Goal: Information Seeking & Learning: Check status

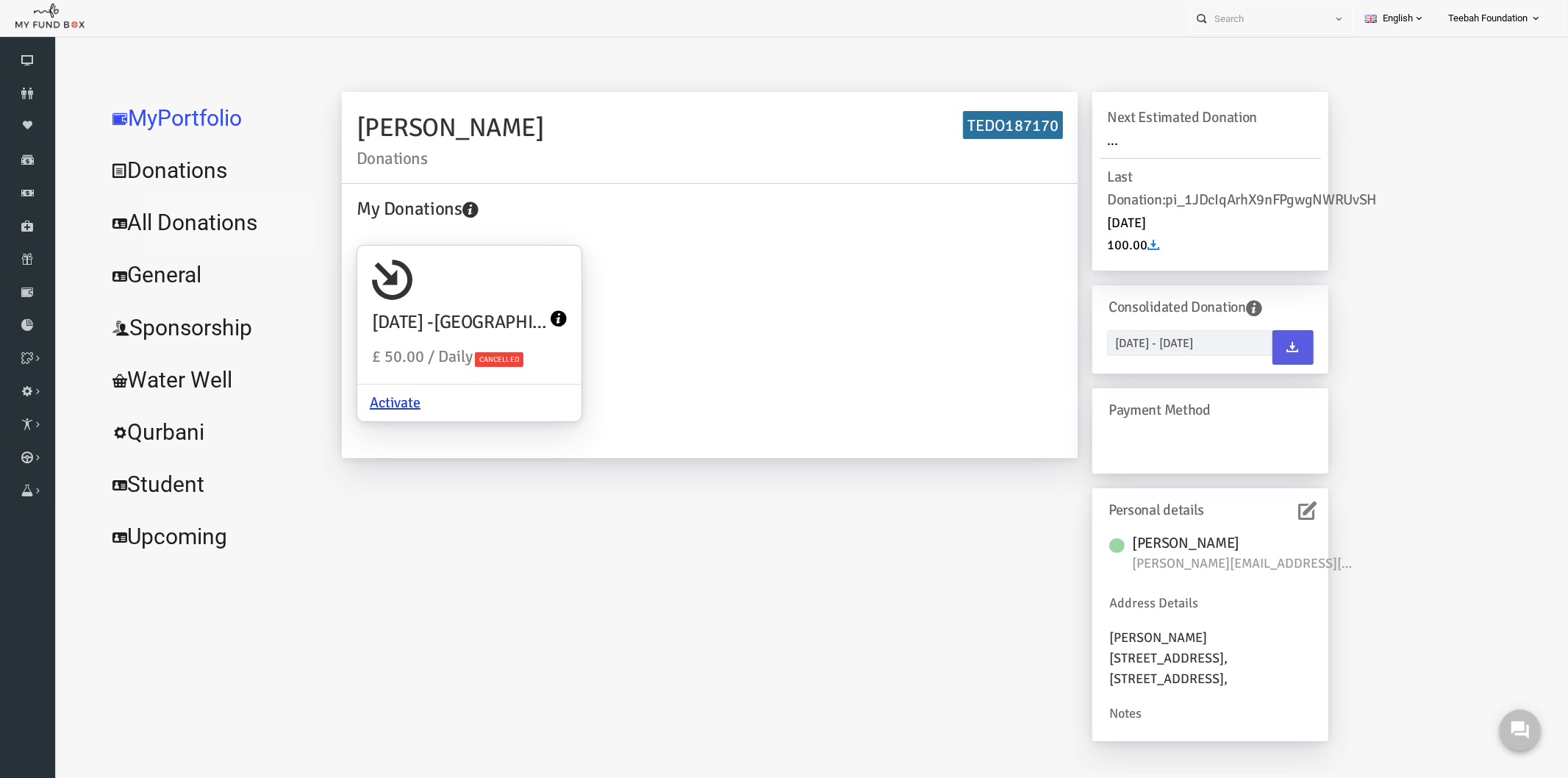
click at [151, 220] on link "All Donations" at bounding box center [178, 222] width 220 height 53
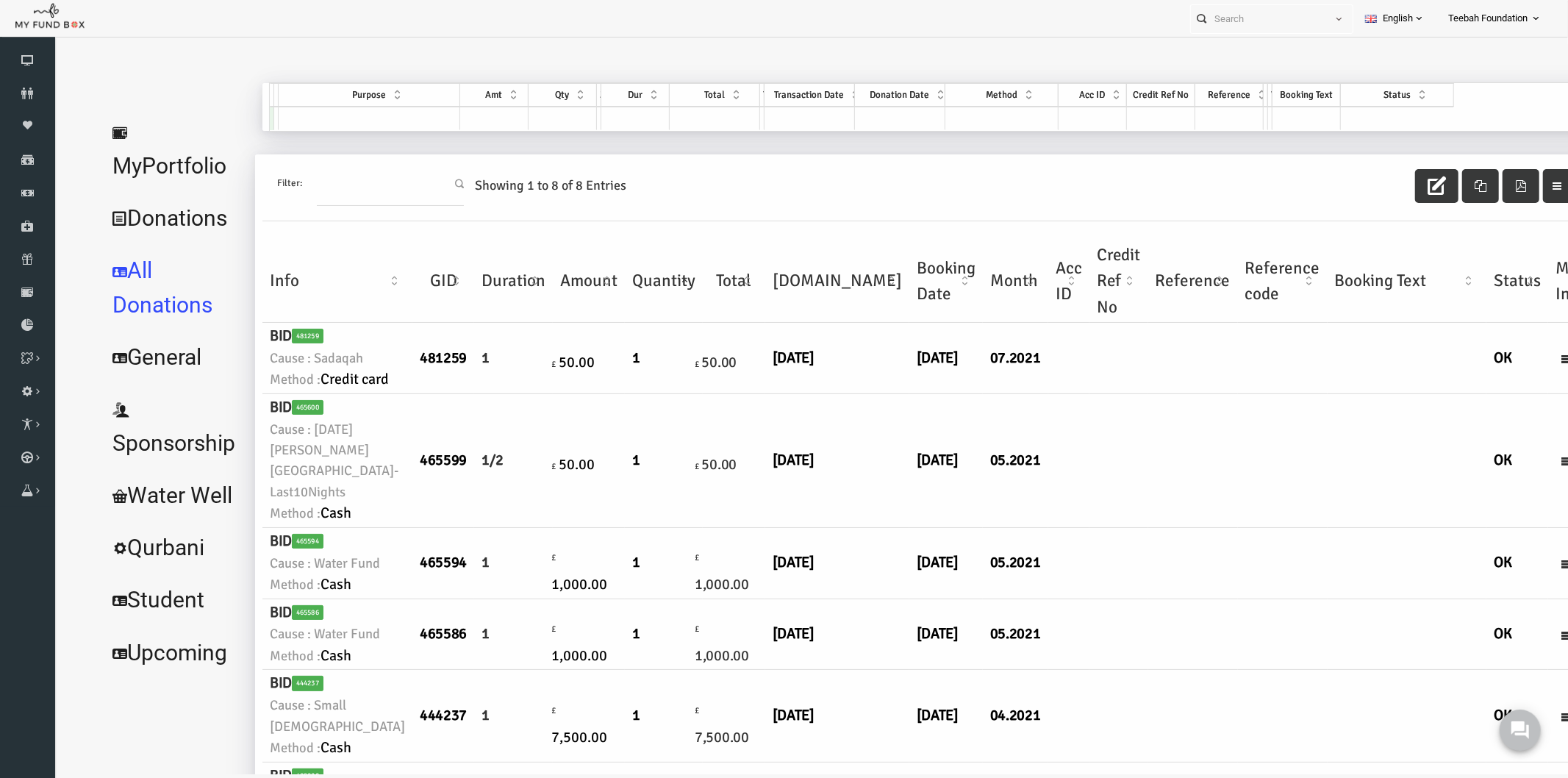
click at [1059, 527] on td at bounding box center [1088, 460] width 59 height 134
click at [32, 87] on icon at bounding box center [28, 93] width 55 height 12
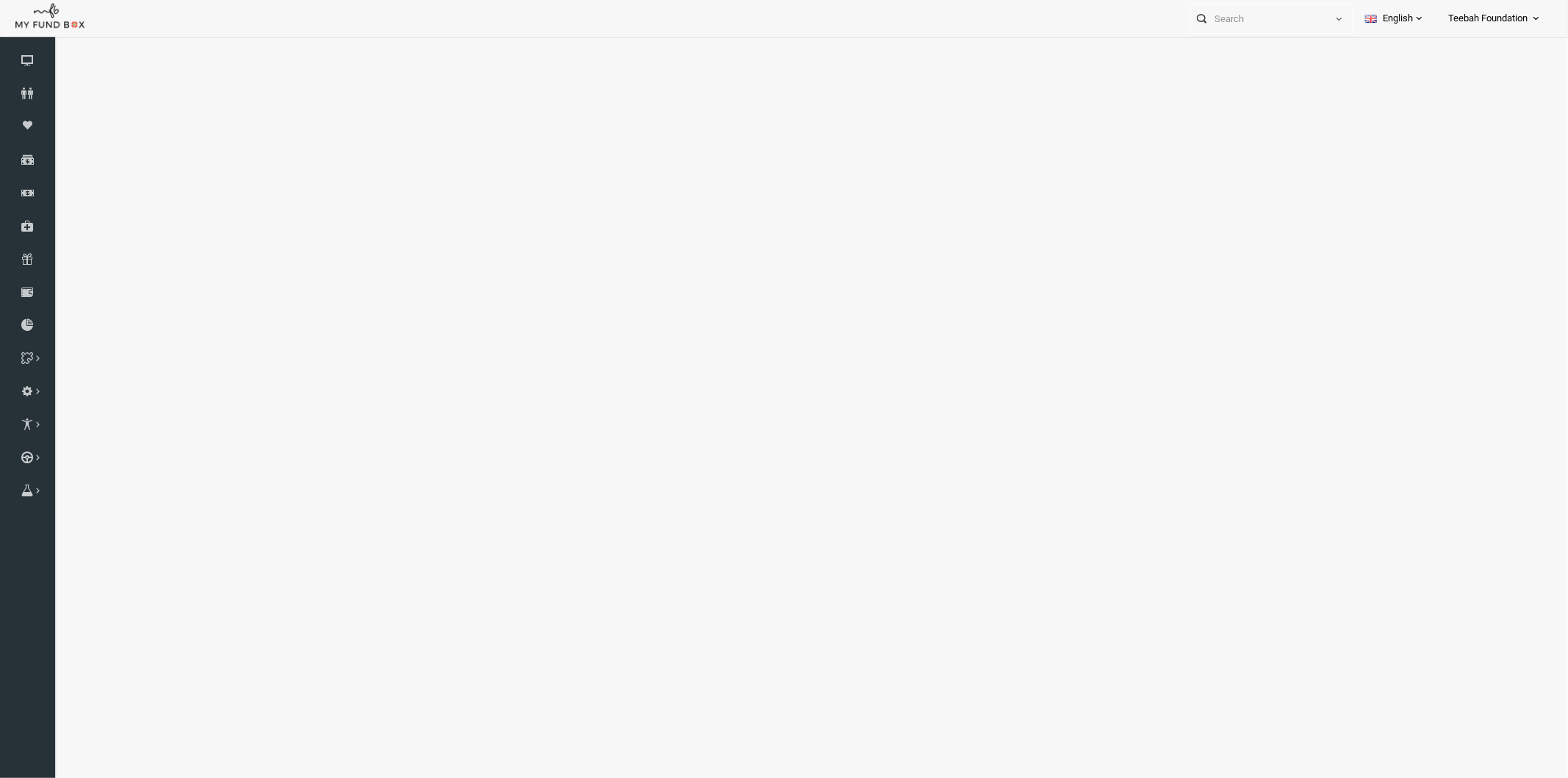
select select "100"
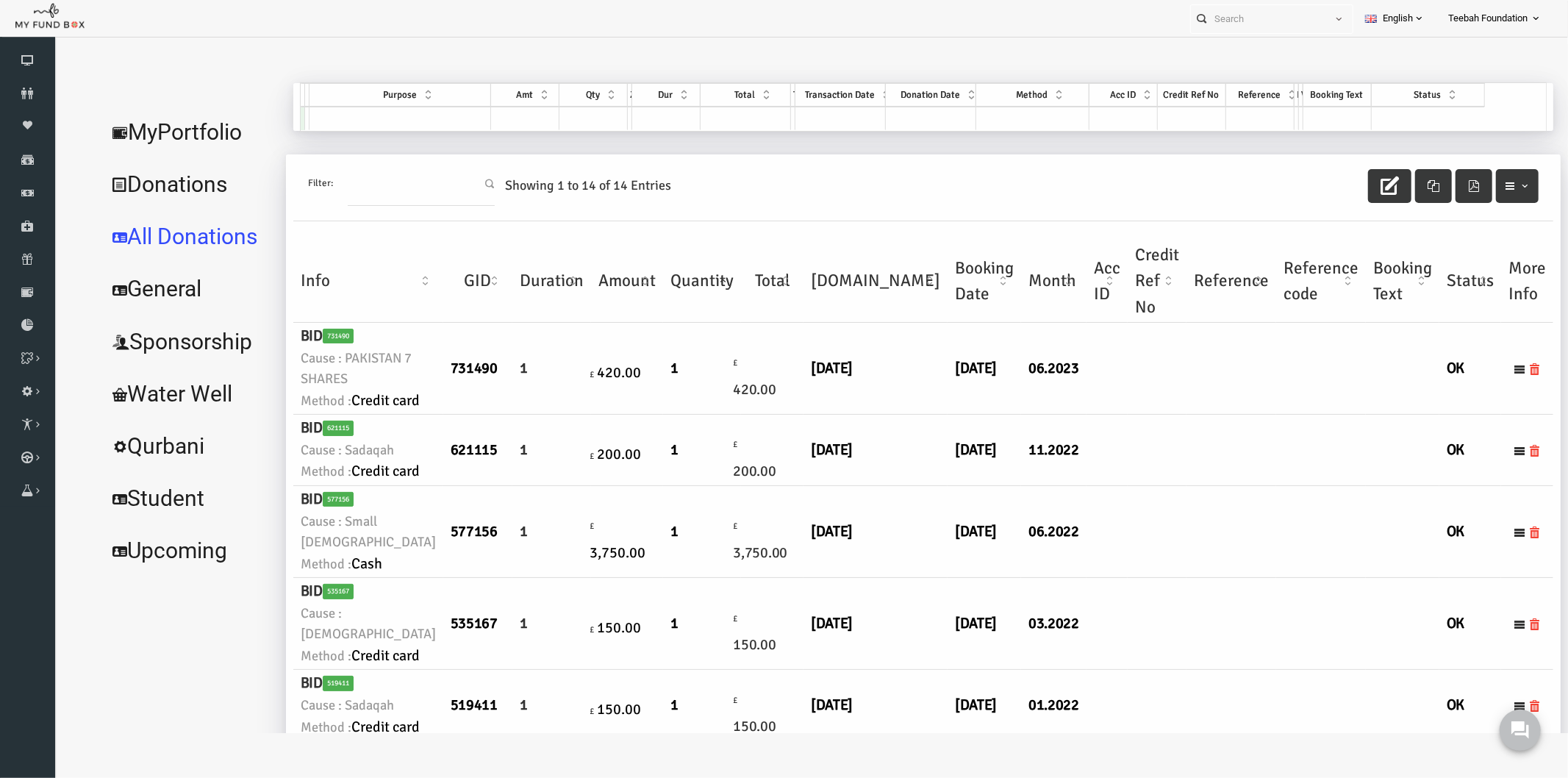
click at [222, 67] on div at bounding box center [795, 73] width 1454 height 59
click at [173, 130] on link "MyPortfolio" at bounding box center [157, 131] width 179 height 53
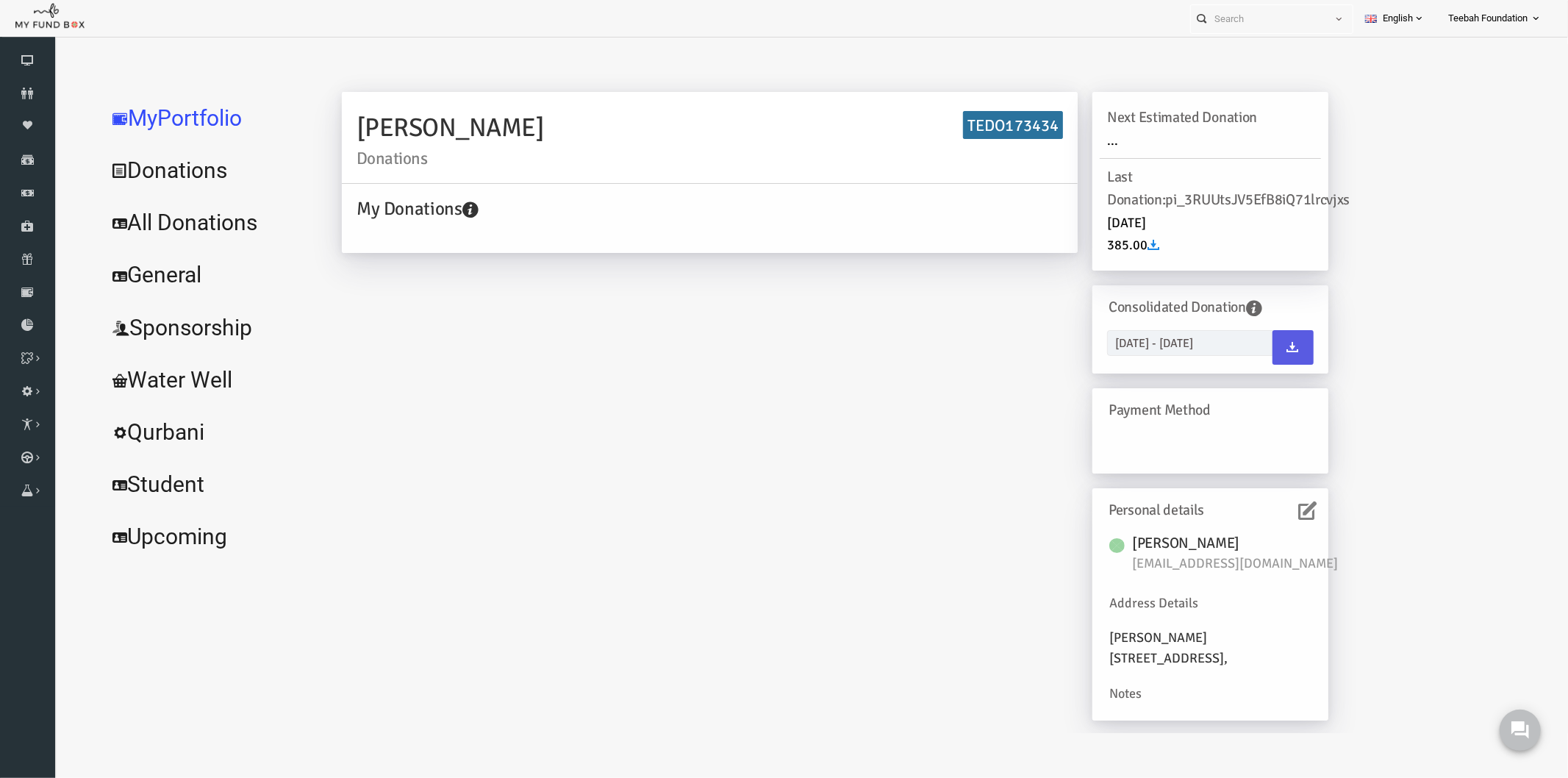
click at [678, 378] on div "[PERSON_NAME] Donations TEDO173434 My Donations Get free account credit Get fre…" at bounding box center [804, 412] width 1016 height 643
click at [196, 231] on link "All Donations" at bounding box center [178, 222] width 220 height 53
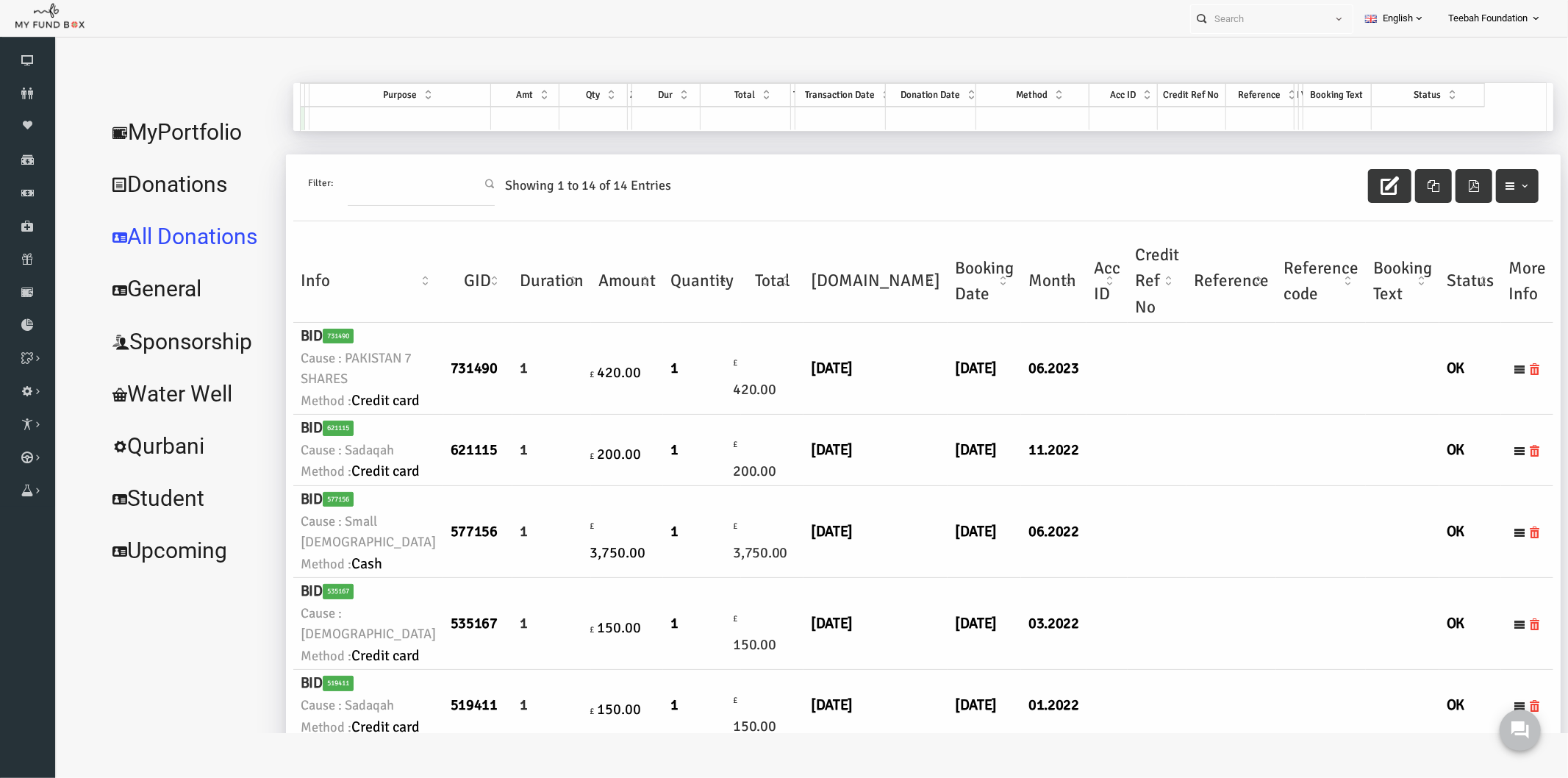
click at [1156, 485] on td at bounding box center [1201, 449] width 90 height 71
click at [1097, 414] on td at bounding box center [1127, 368] width 59 height 92
click at [24, 88] on icon at bounding box center [28, 93] width 55 height 12
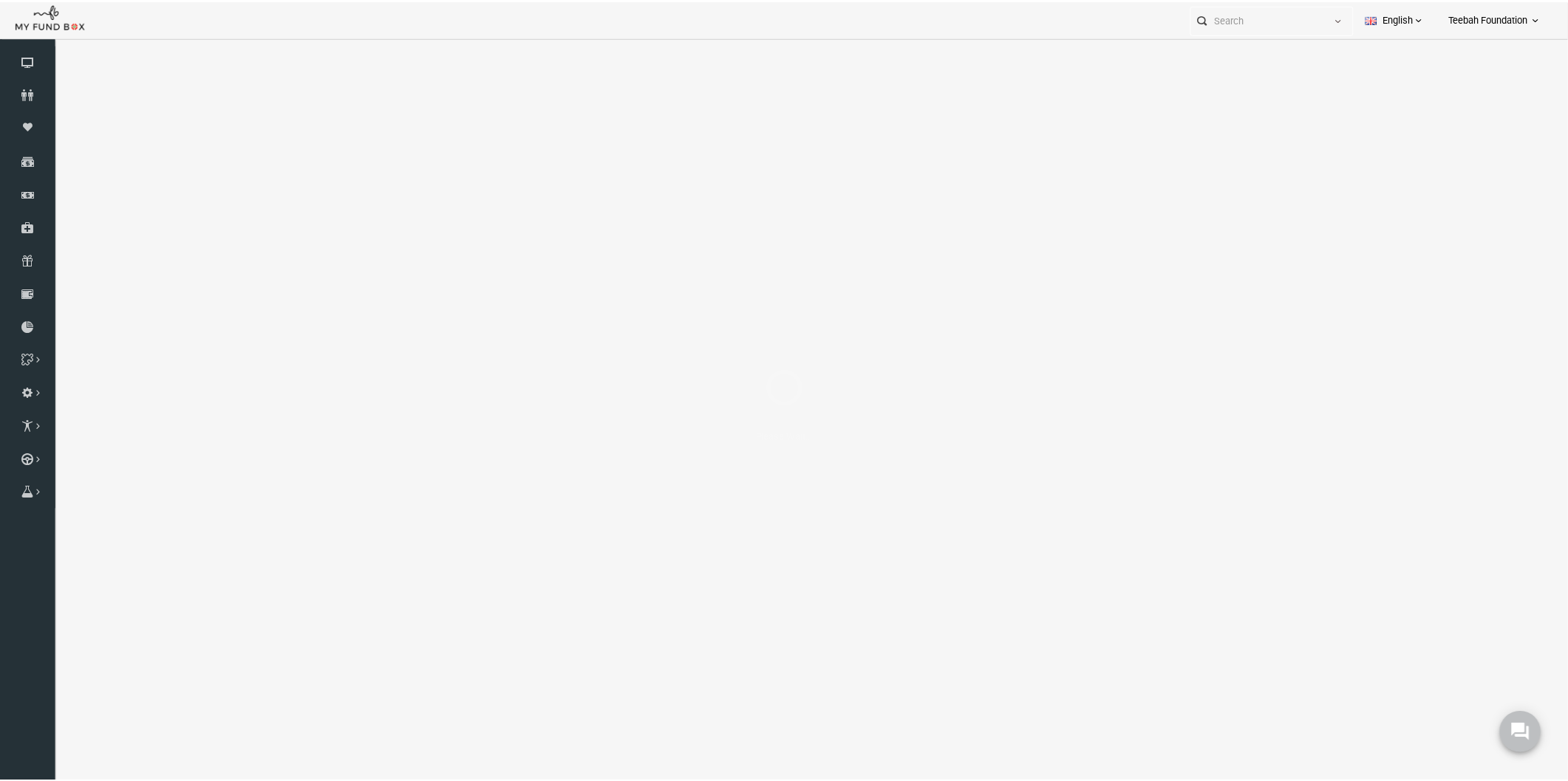
select select "100"
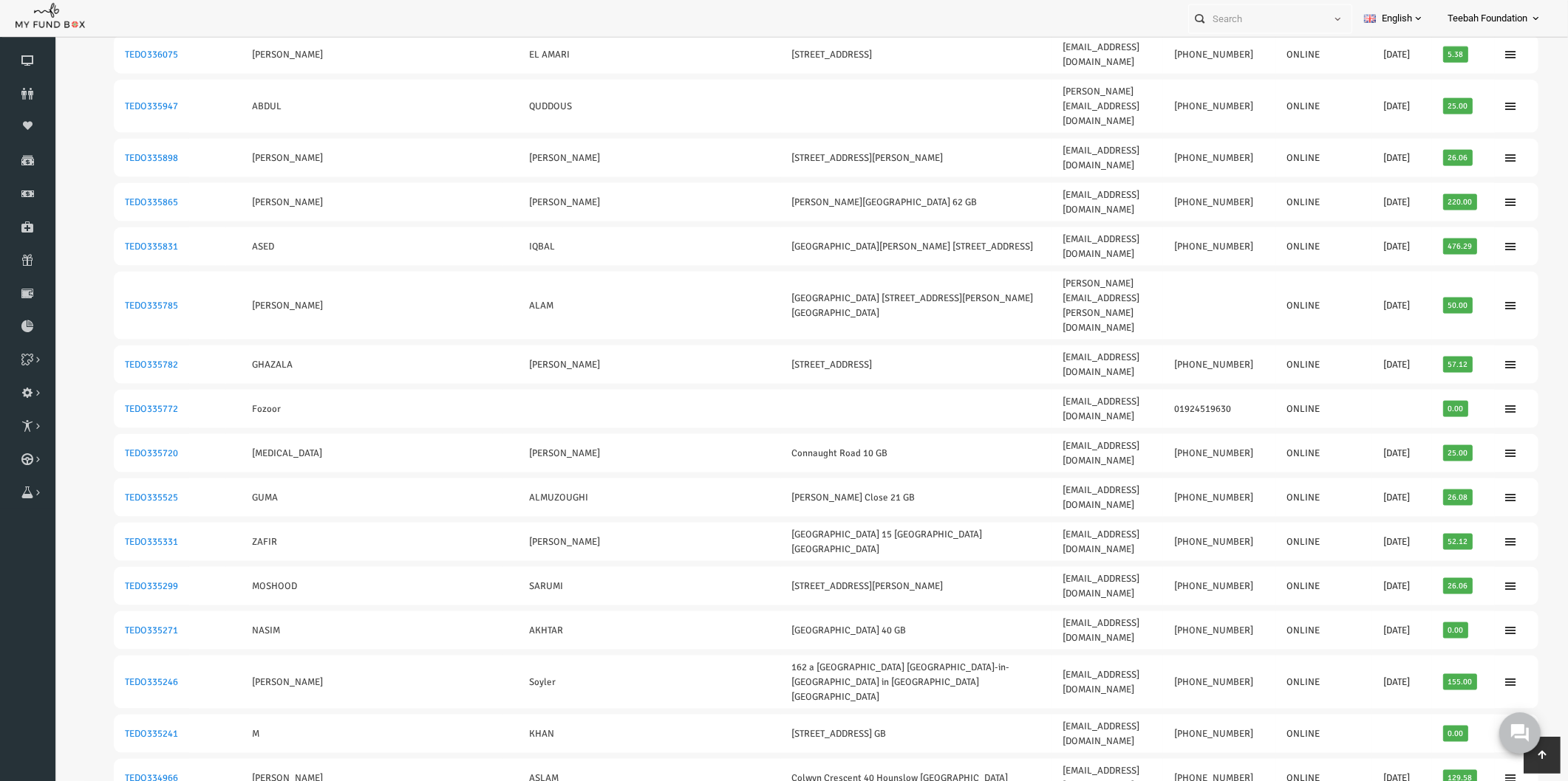
scroll to position [2658, 0]
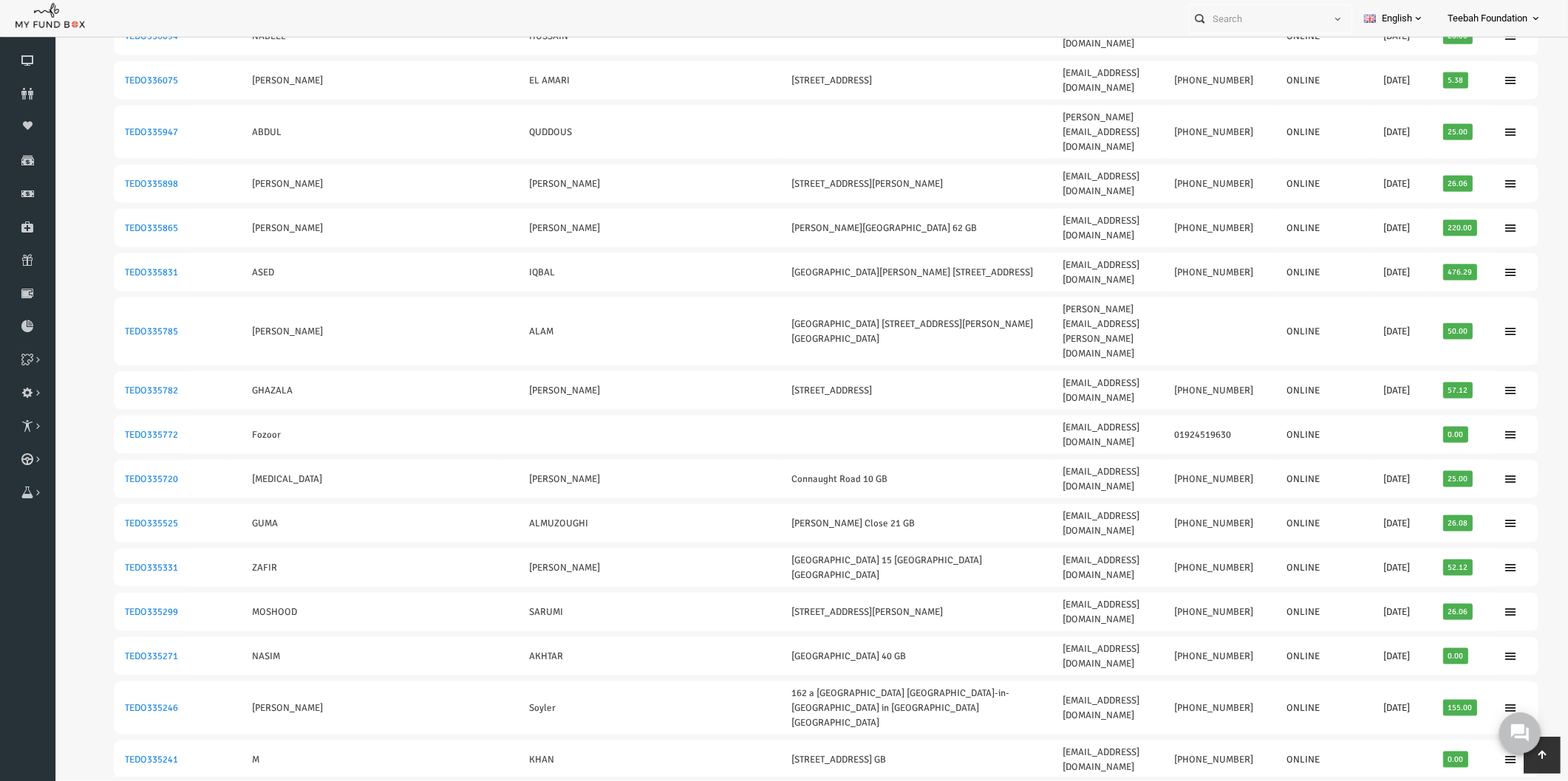
scroll to position [2580, 0]
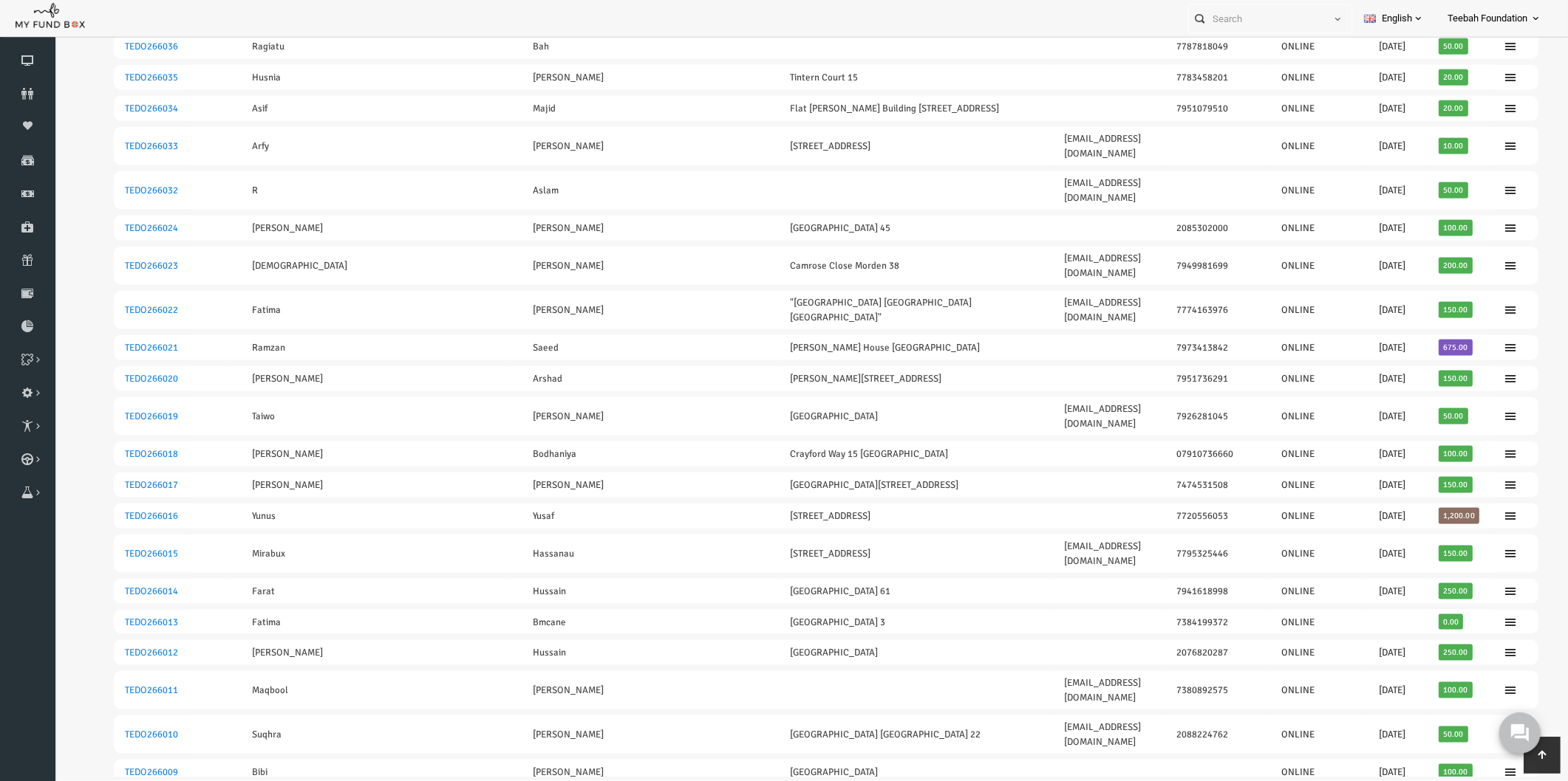
scroll to position [2580, 0]
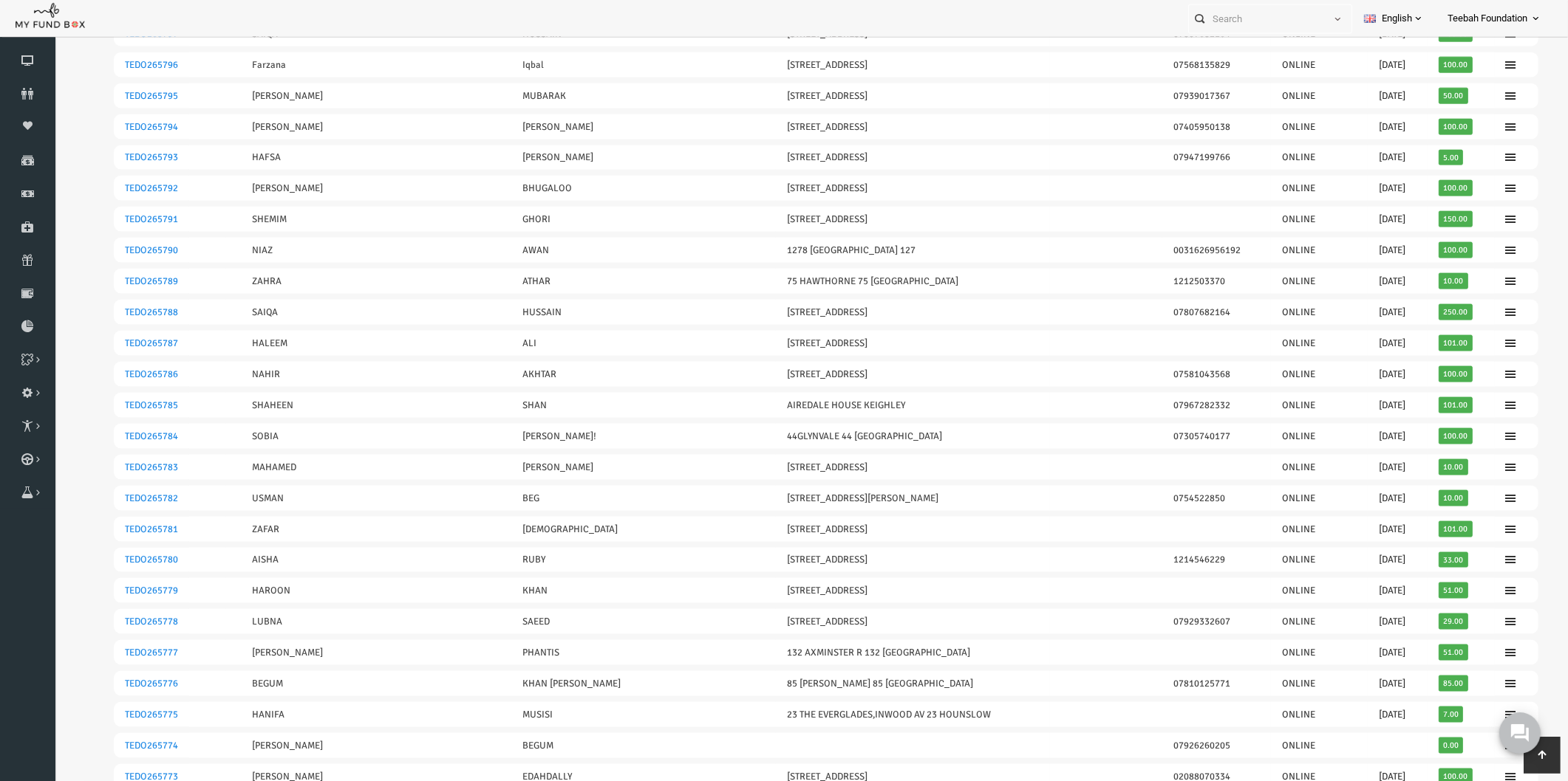
scroll to position [2592, 0]
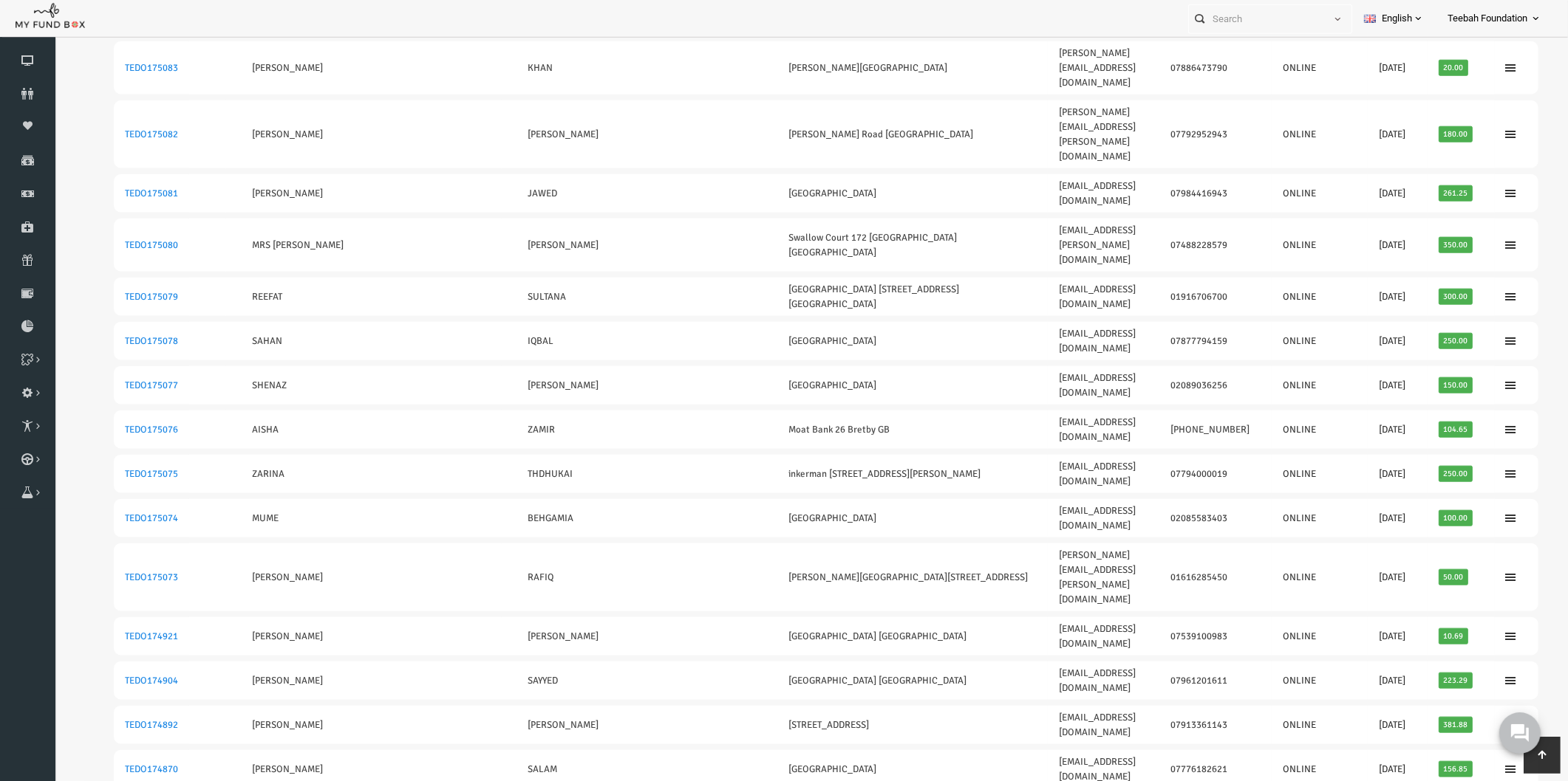
scroll to position [1920, 0]
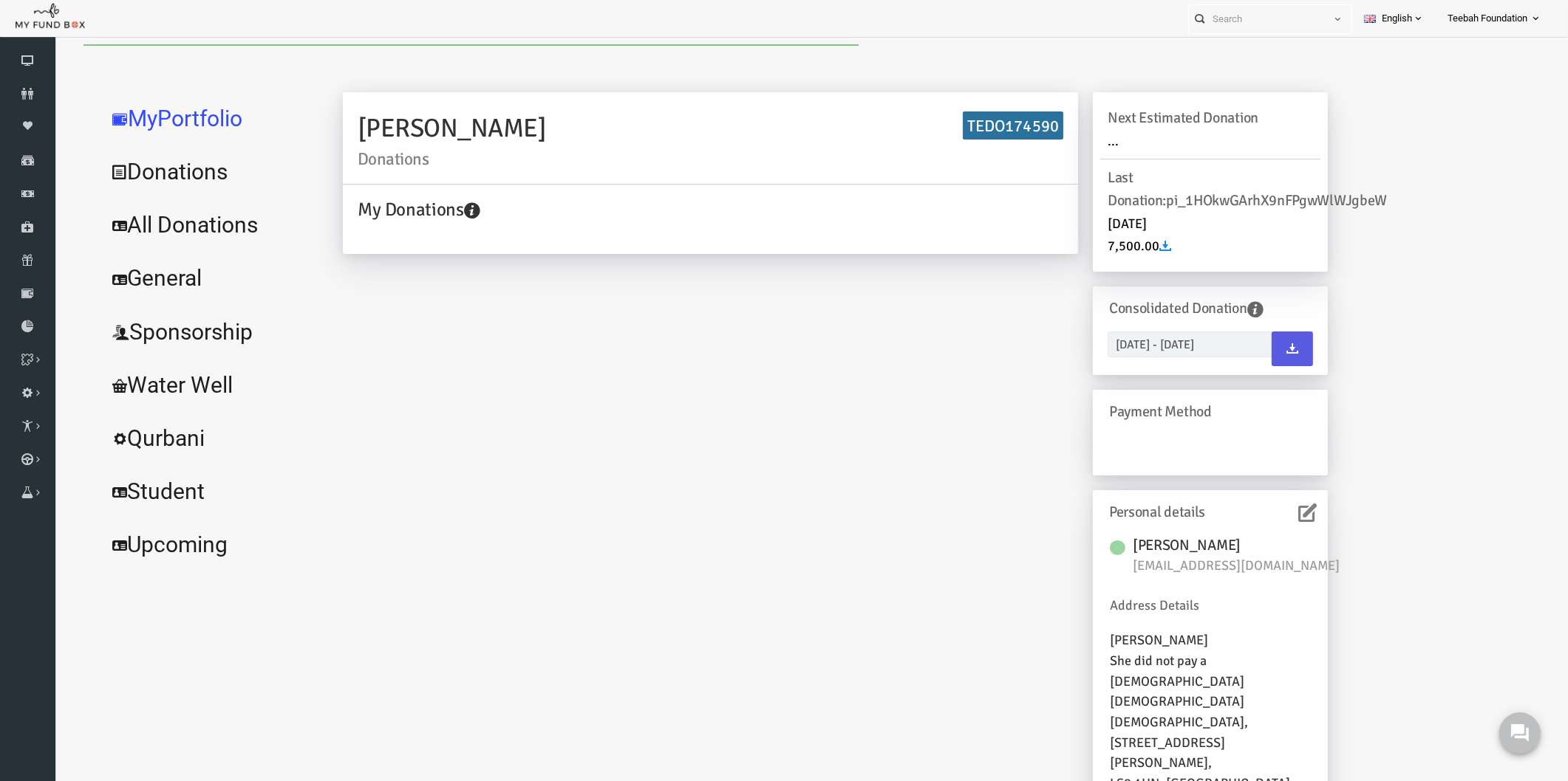
scroll to position [0, 0]
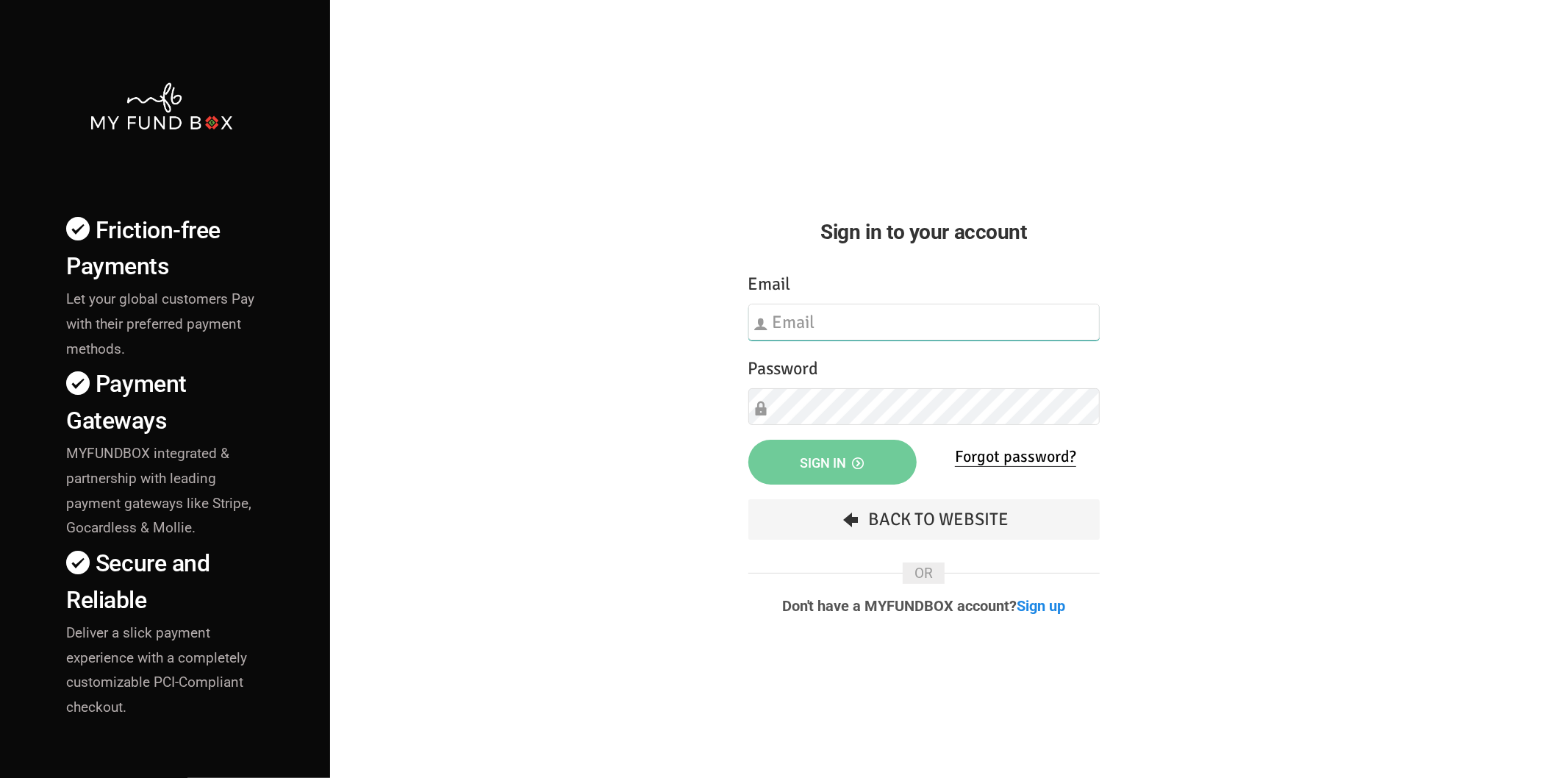
type input "[EMAIL_ADDRESS][DOMAIN_NAME]"
click at [826, 452] on button "Sign in" at bounding box center [832, 462] width 168 height 45
